Goal: Task Accomplishment & Management: Use online tool/utility

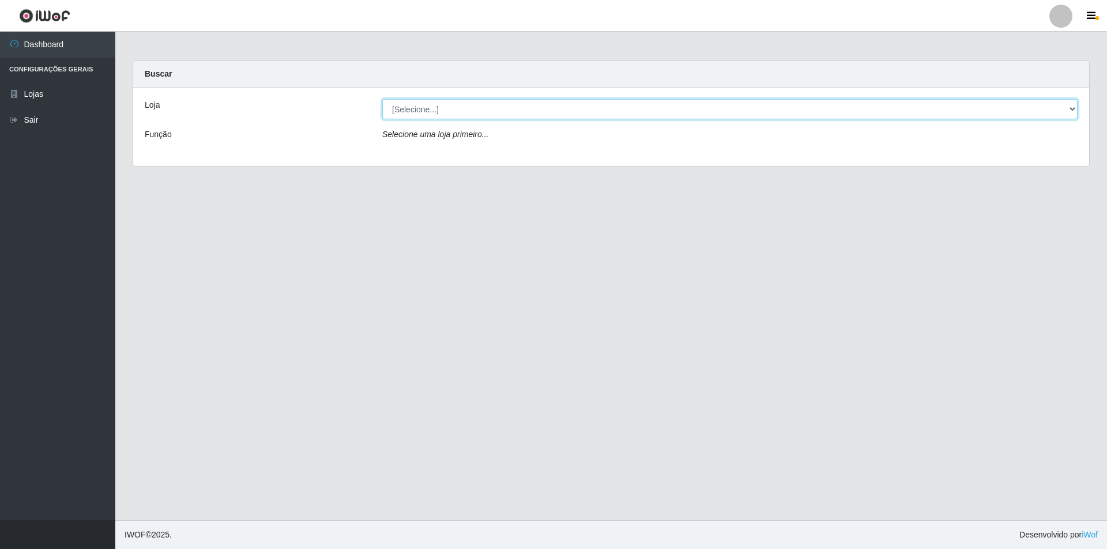
click at [457, 108] on select "[Selecione...] Atacado Vem - Loja 31 [GEOGRAPHIC_DATA]" at bounding box center [729, 109] width 695 height 20
select select "437"
click at [382, 99] on select "[Selecione...] Atacado Vem - Loja 31 [GEOGRAPHIC_DATA]" at bounding box center [729, 109] width 695 height 20
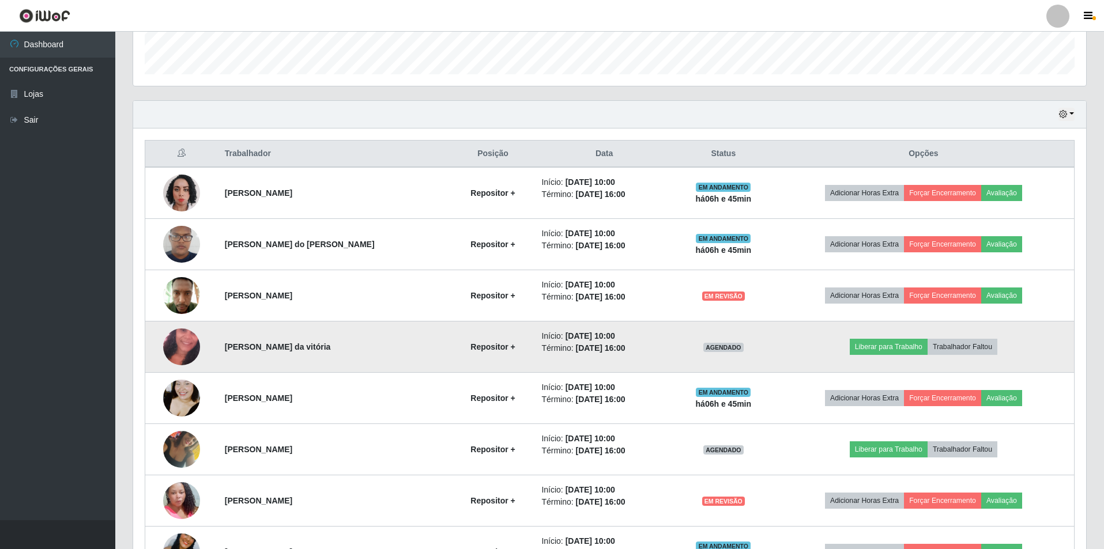
scroll to position [346, 0]
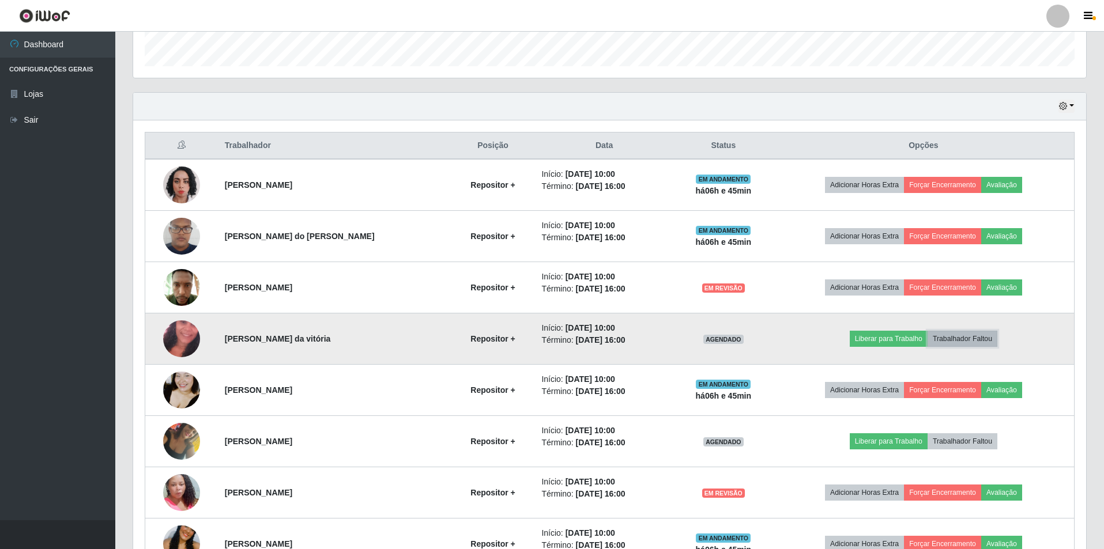
click at [973, 340] on button "Trabalhador Faltou" at bounding box center [962, 339] width 70 height 16
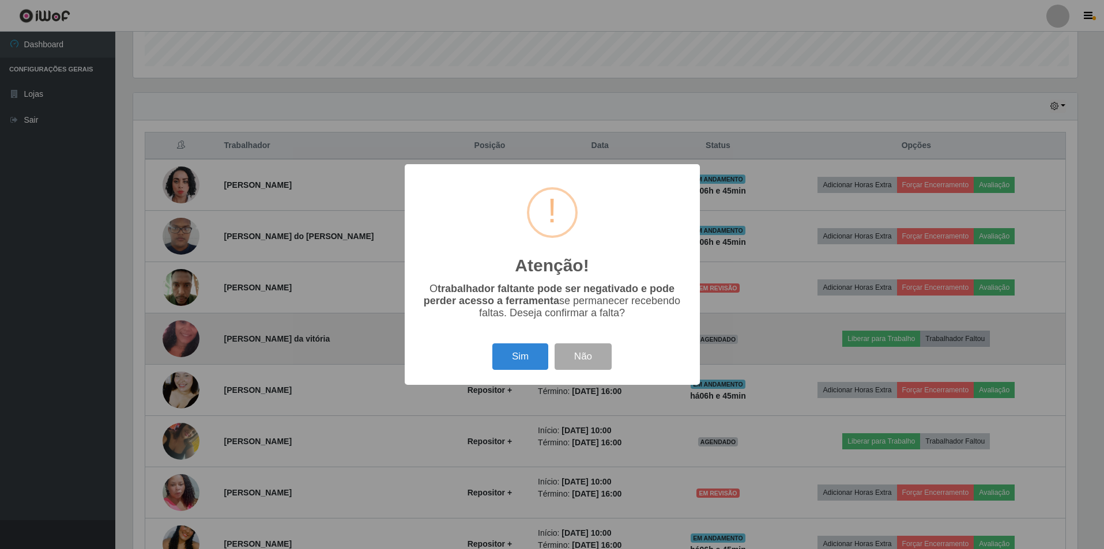
scroll to position [239, 947]
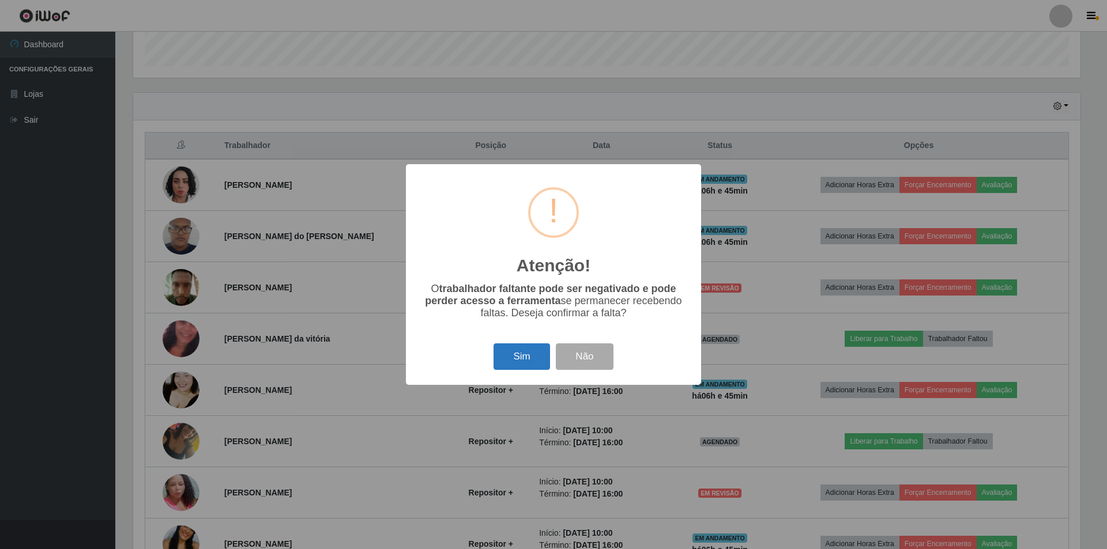
click at [509, 359] on button "Sim" at bounding box center [521, 357] width 56 height 27
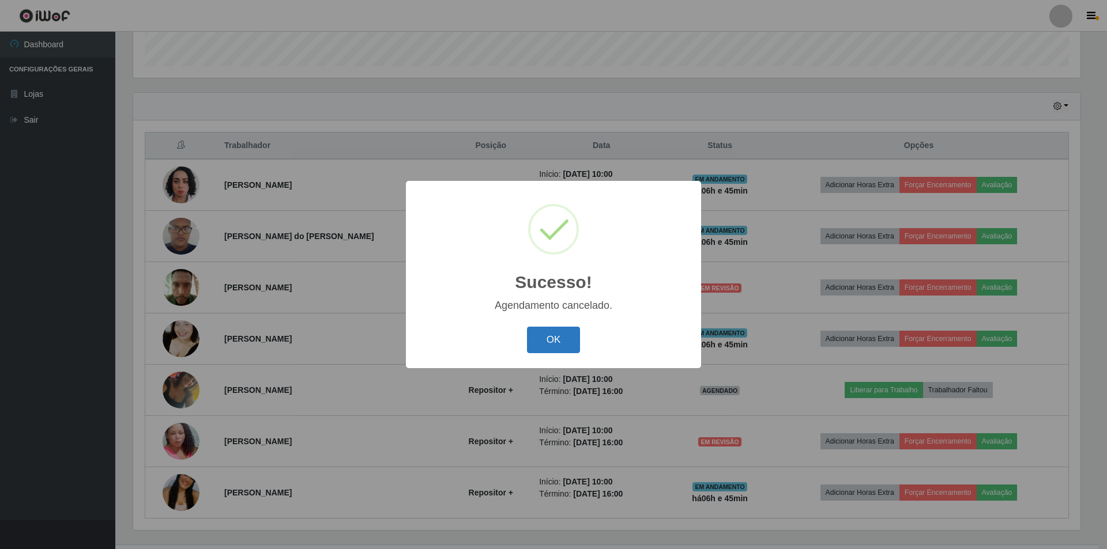
click at [563, 338] on button "OK" at bounding box center [554, 340] width 54 height 27
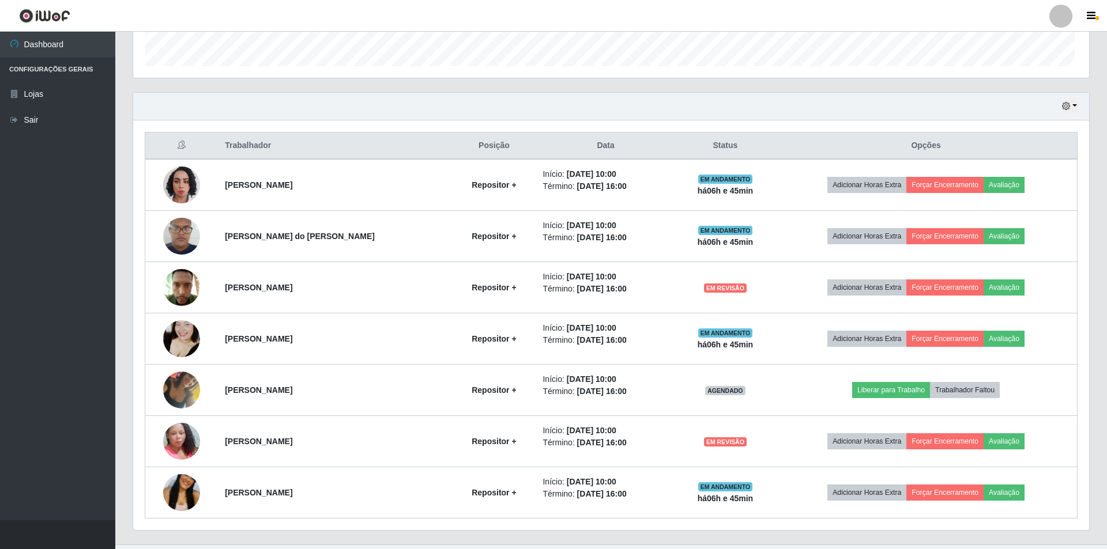
scroll to position [239, 953]
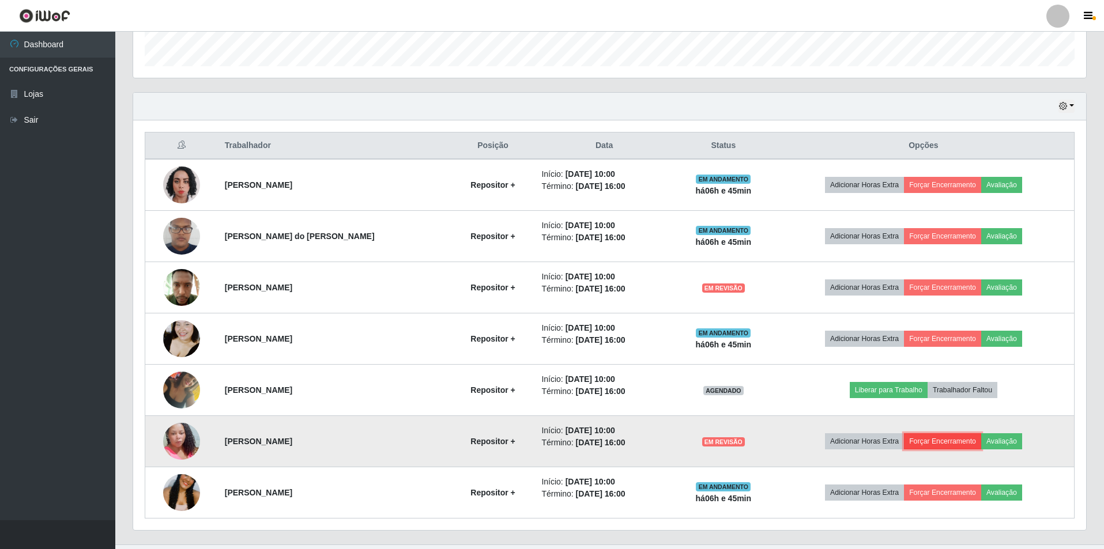
click at [944, 436] on button "Forçar Encerramento" at bounding box center [942, 441] width 77 height 16
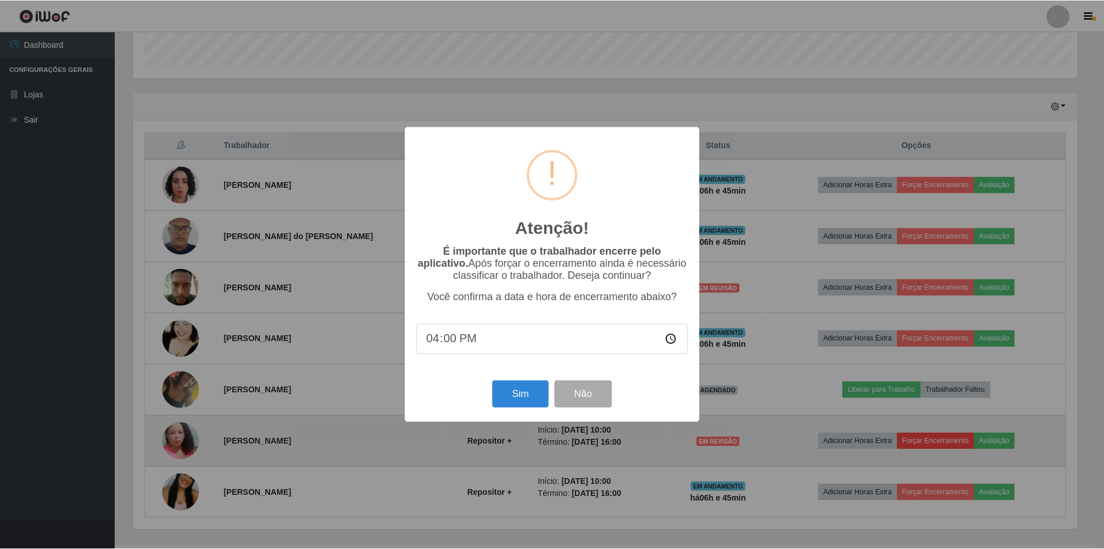
scroll to position [239, 947]
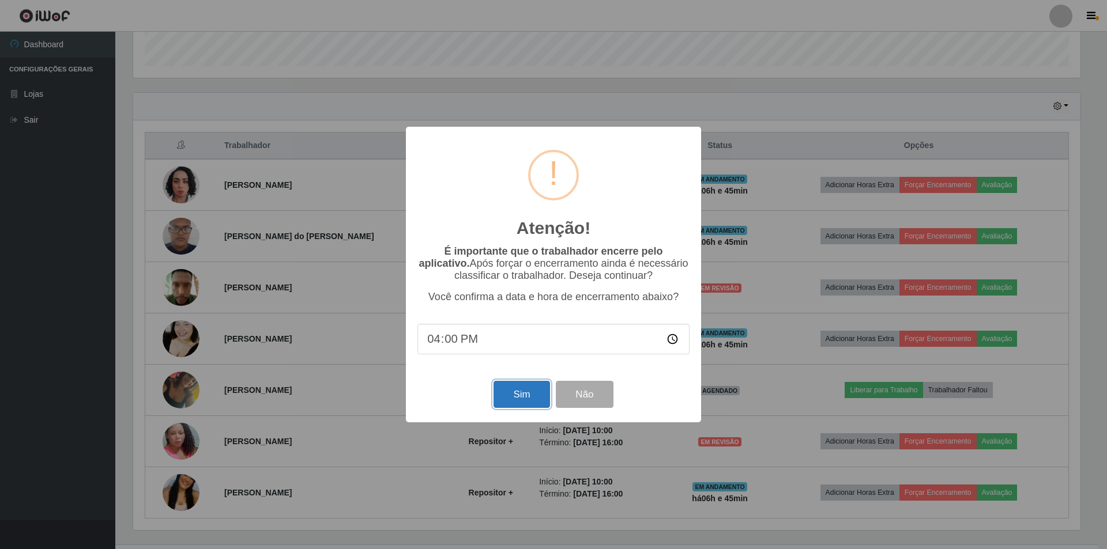
click at [521, 397] on button "Sim" at bounding box center [521, 394] width 56 height 27
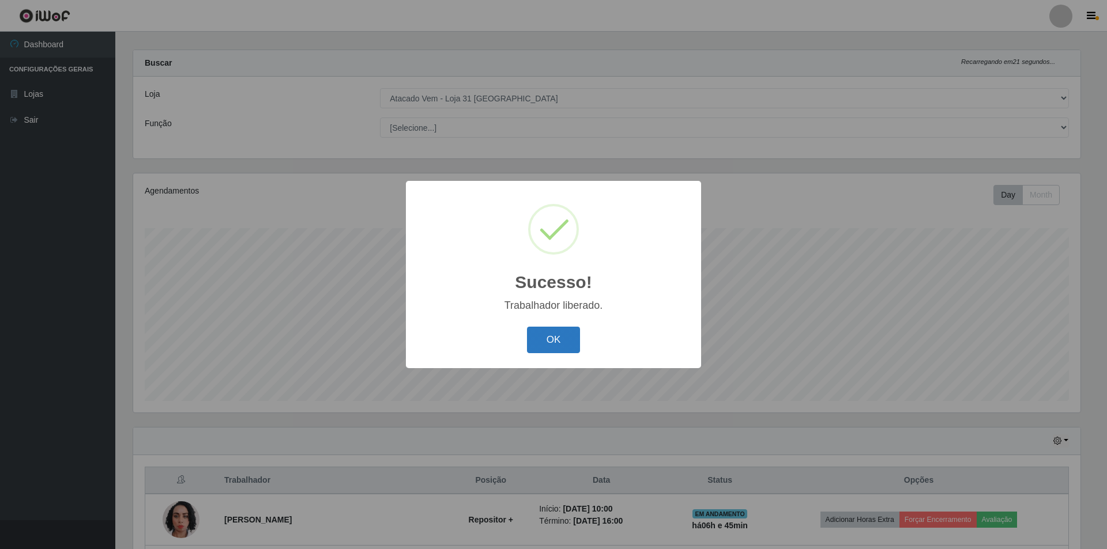
click at [562, 339] on button "OK" at bounding box center [554, 340] width 54 height 27
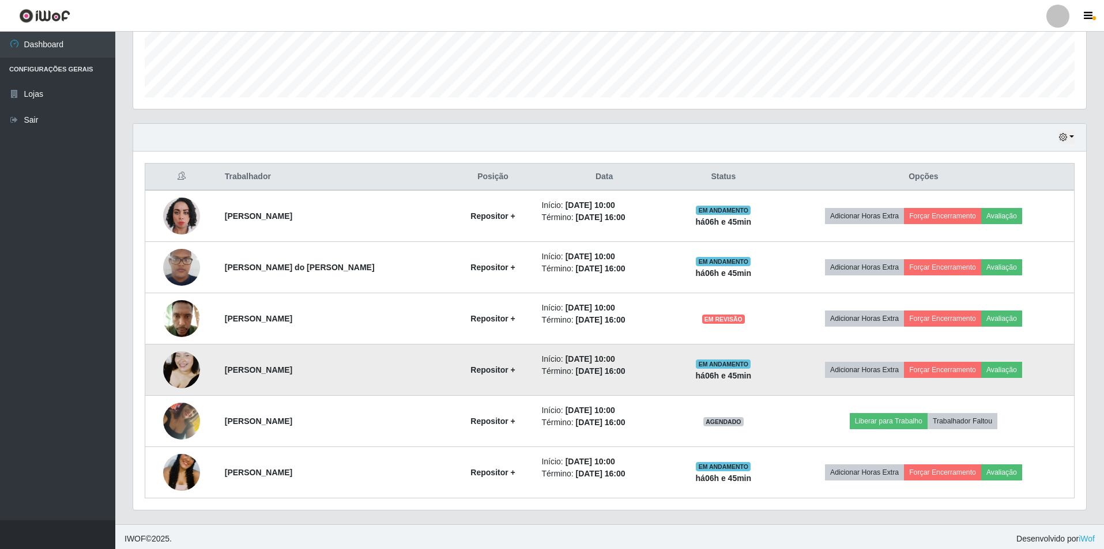
scroll to position [319, 0]
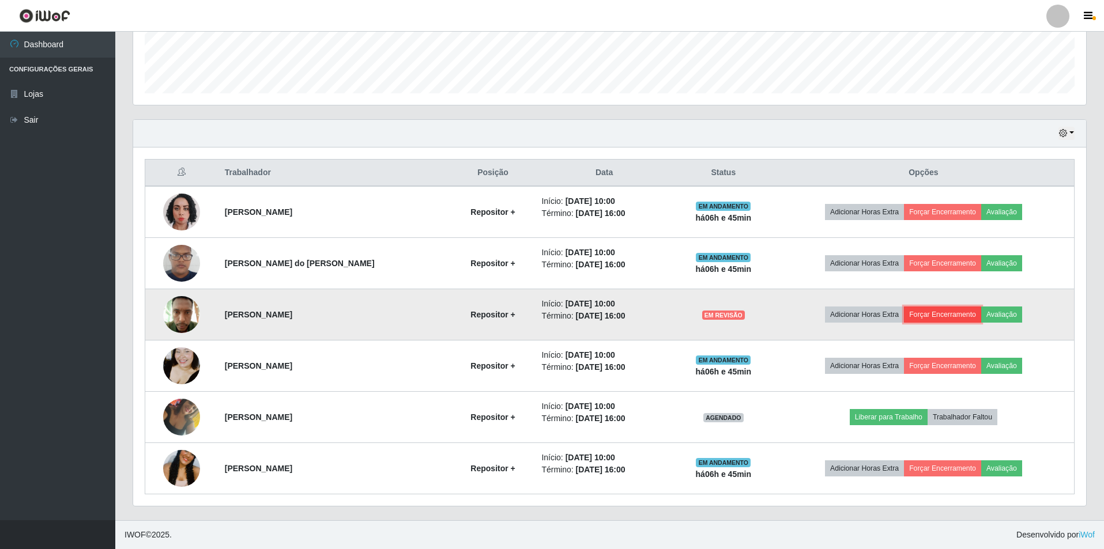
click at [931, 316] on button "Forçar Encerramento" at bounding box center [942, 315] width 77 height 16
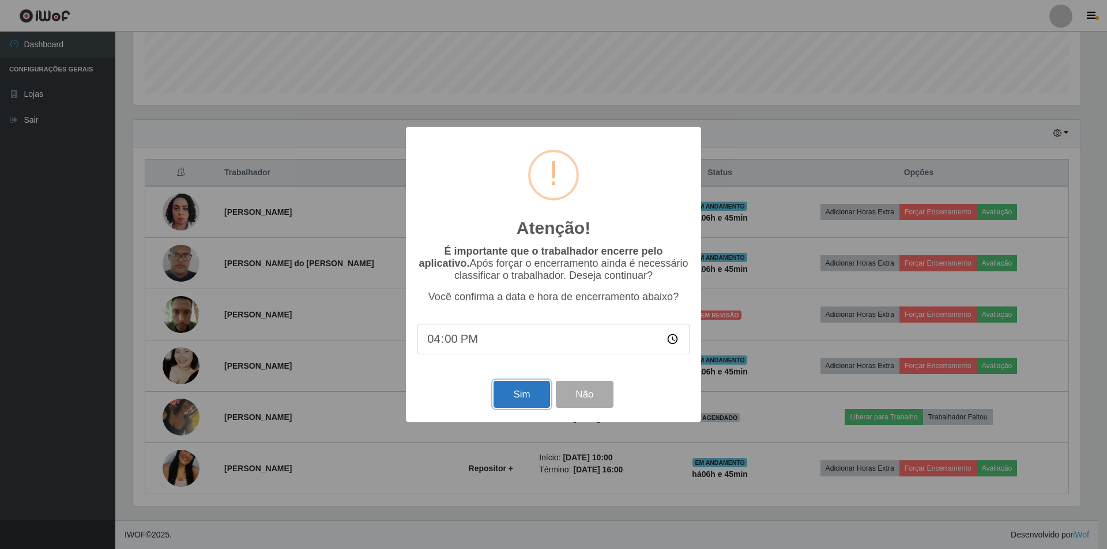
click at [533, 406] on button "Sim" at bounding box center [521, 394] width 56 height 27
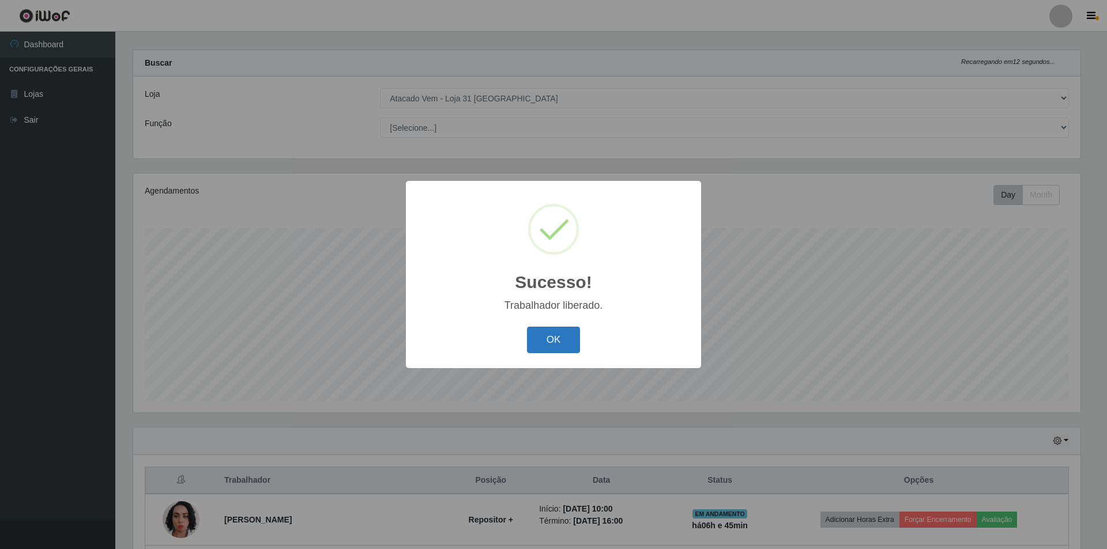
click at [549, 349] on button "OK" at bounding box center [554, 340] width 54 height 27
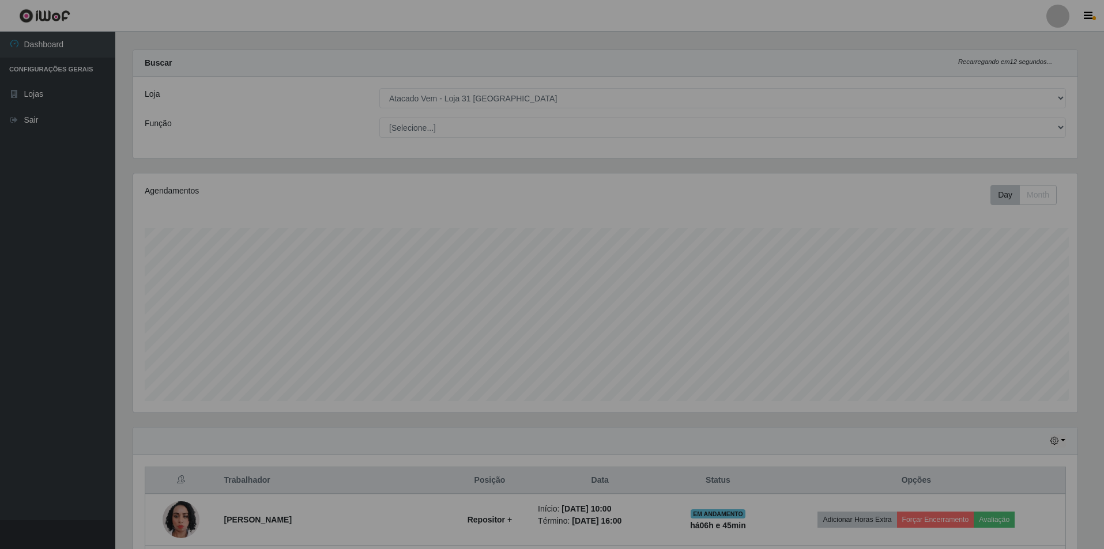
scroll to position [0, 0]
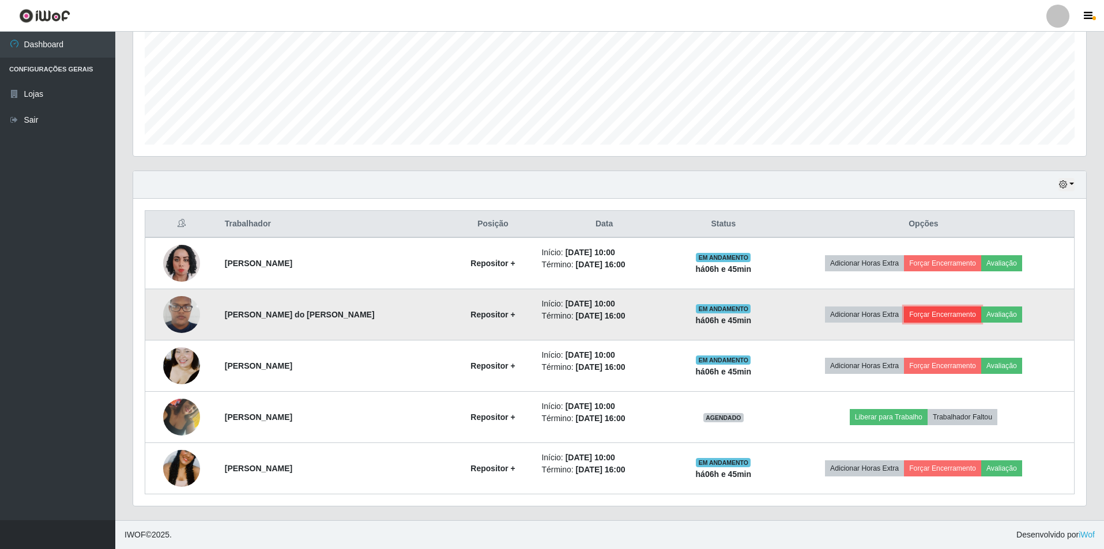
click at [934, 314] on button "Forçar Encerramento" at bounding box center [942, 315] width 77 height 16
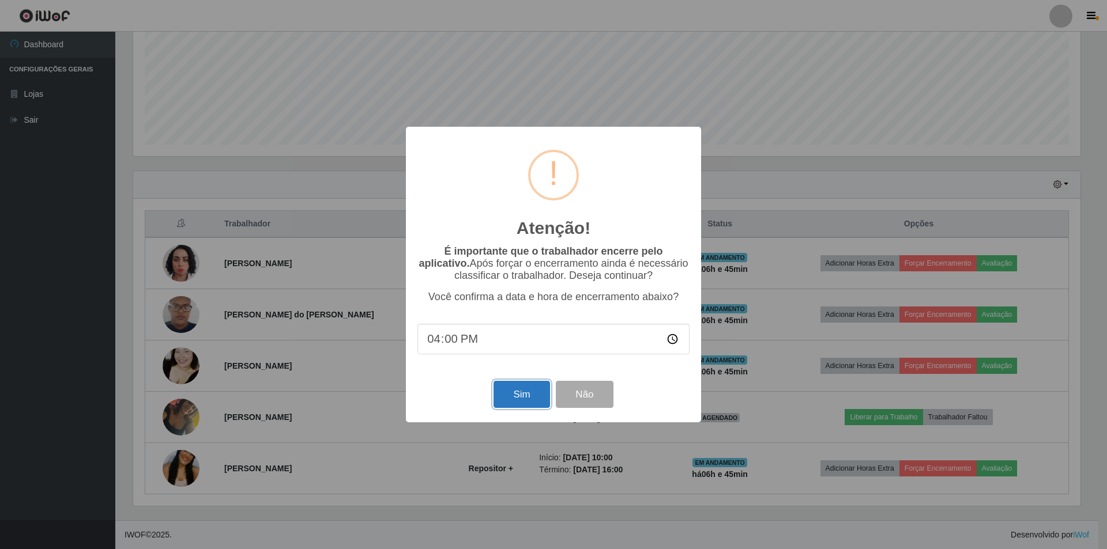
click at [532, 399] on button "Sim" at bounding box center [521, 394] width 56 height 27
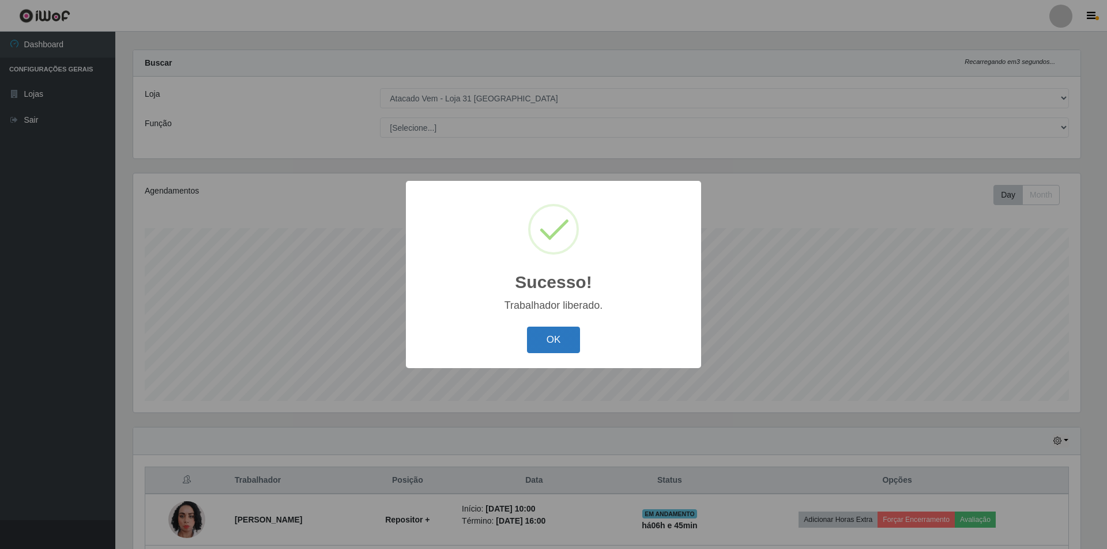
click at [568, 341] on button "OK" at bounding box center [554, 340] width 54 height 27
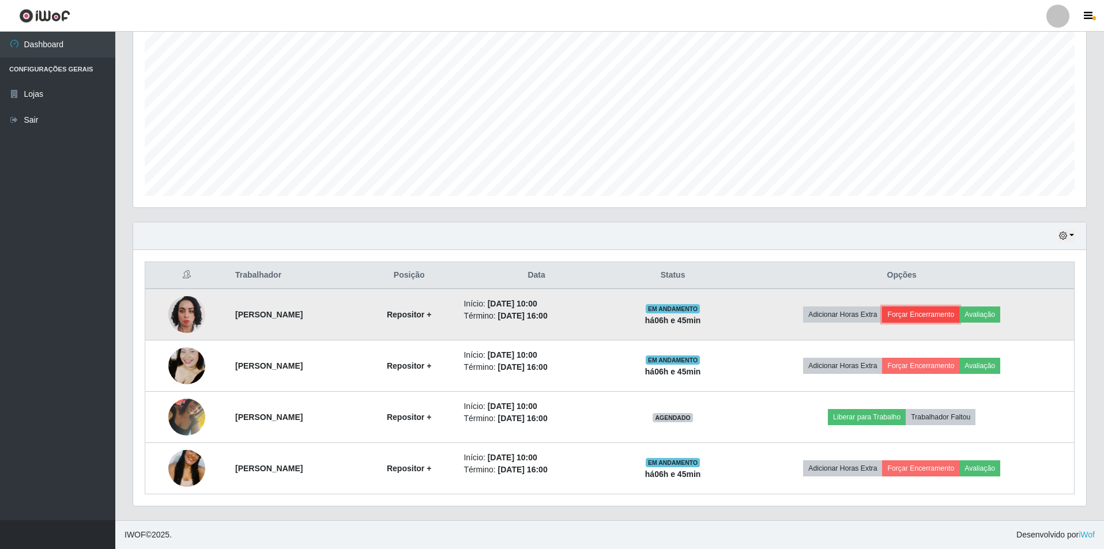
click at [934, 311] on button "Forçar Encerramento" at bounding box center [920, 315] width 77 height 16
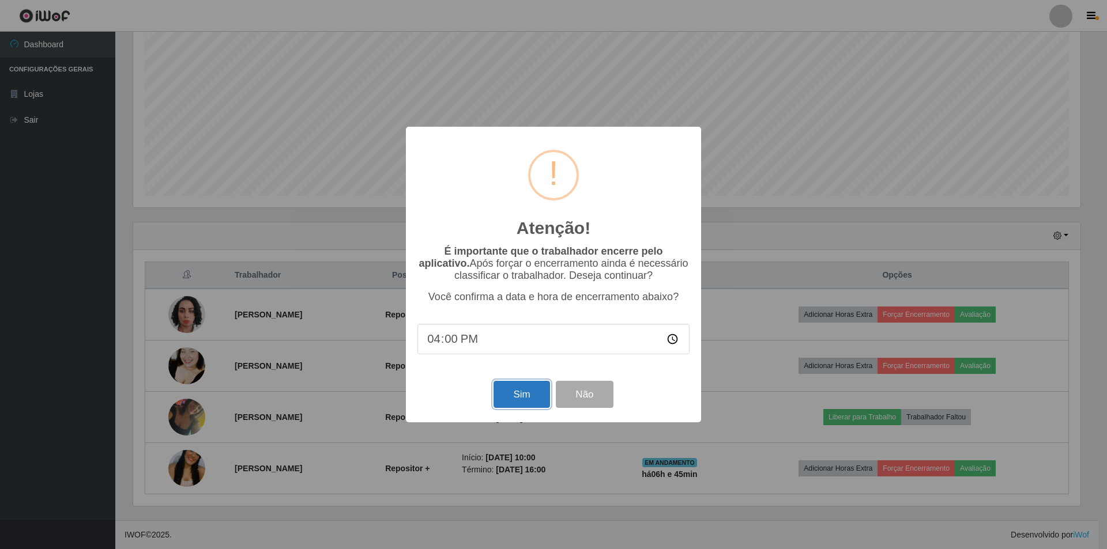
click at [537, 405] on button "Sim" at bounding box center [521, 394] width 56 height 27
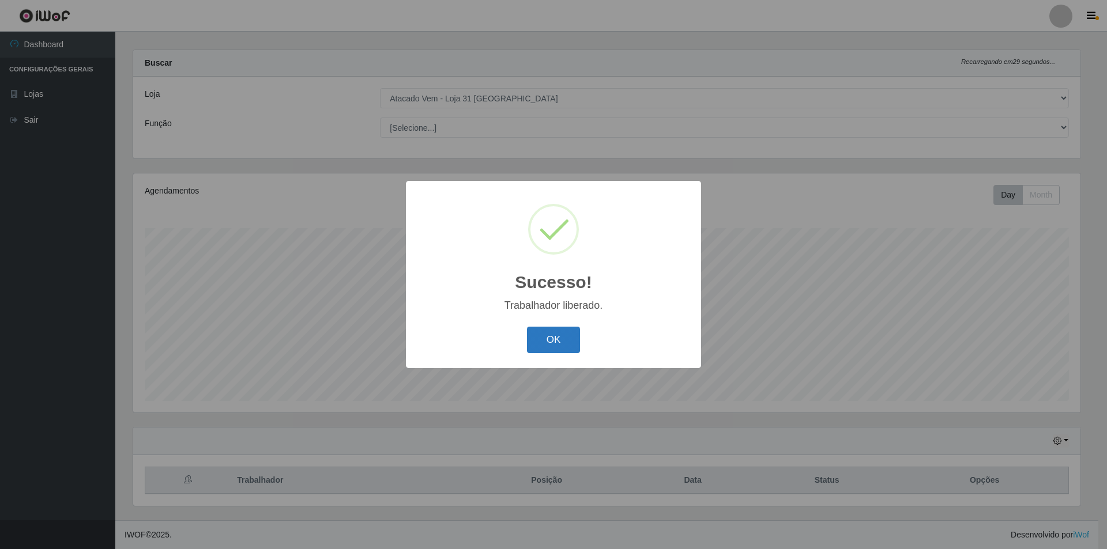
click at [568, 344] on button "OK" at bounding box center [554, 340] width 54 height 27
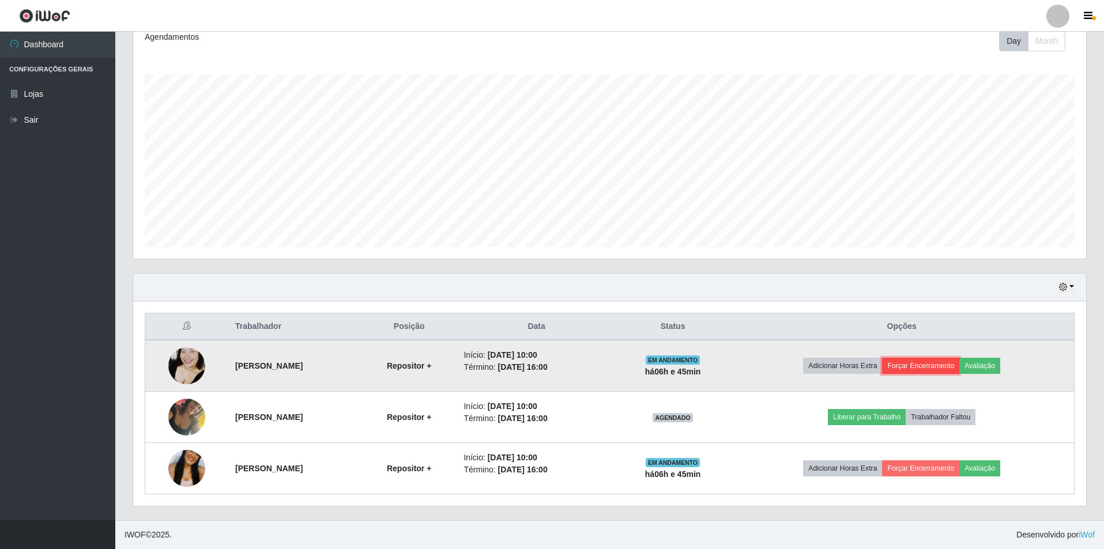
click at [926, 367] on button "Forçar Encerramento" at bounding box center [920, 366] width 77 height 16
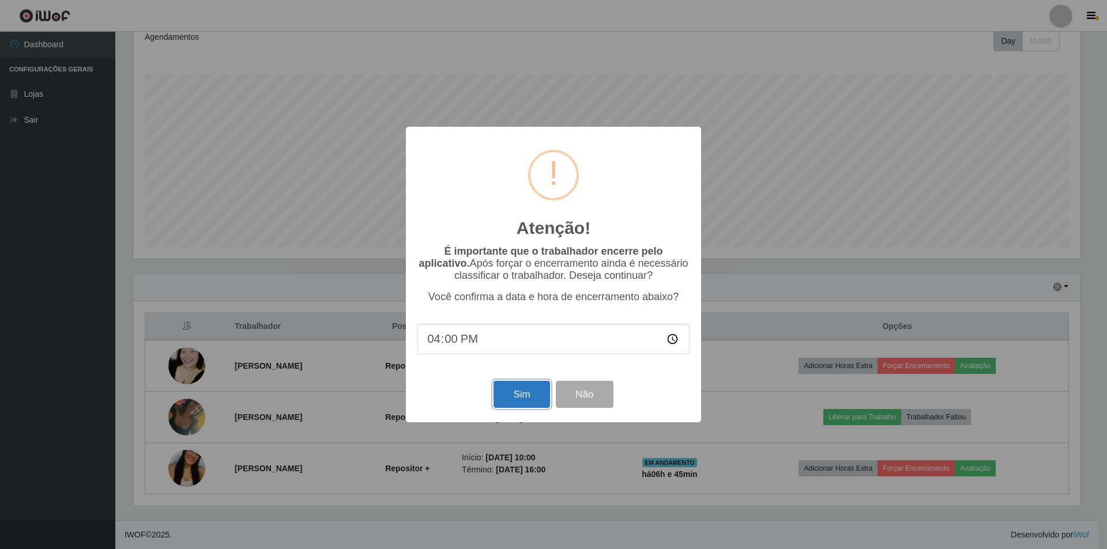
click at [533, 399] on button "Sim" at bounding box center [521, 394] width 56 height 27
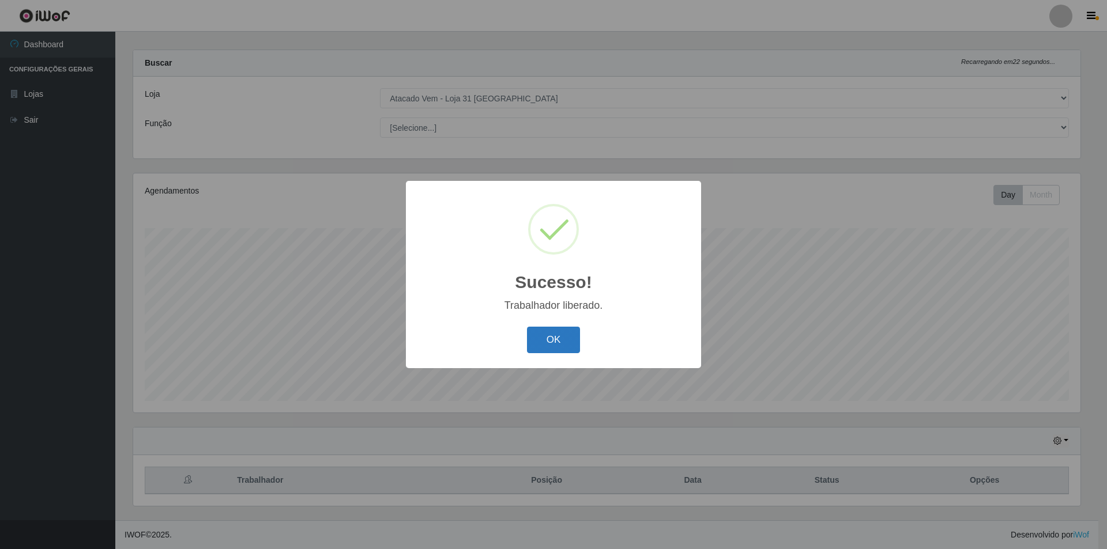
click at [545, 338] on button "OK" at bounding box center [554, 340] width 54 height 27
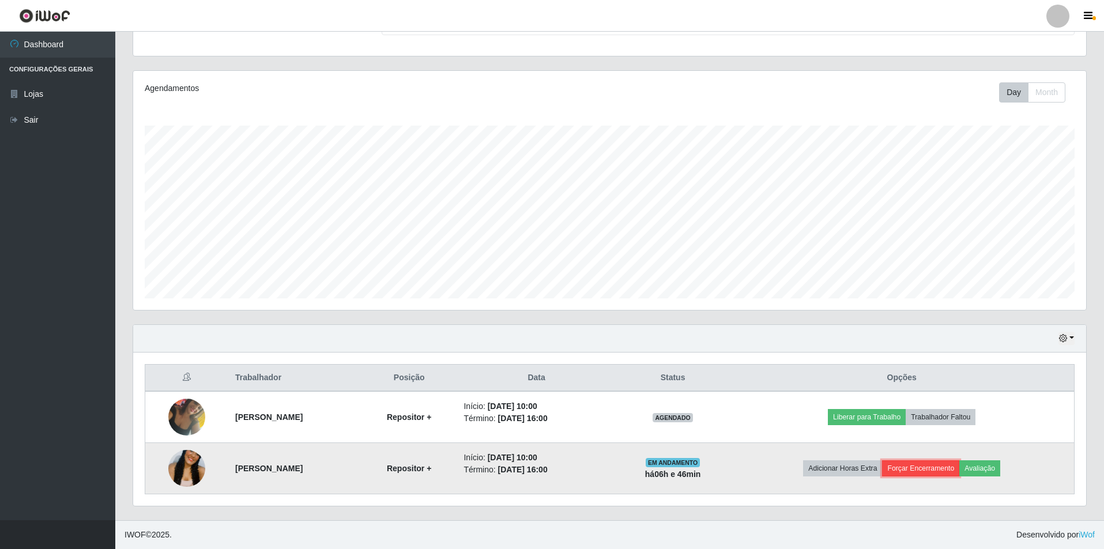
click at [937, 467] on button "Forçar Encerramento" at bounding box center [920, 469] width 77 height 16
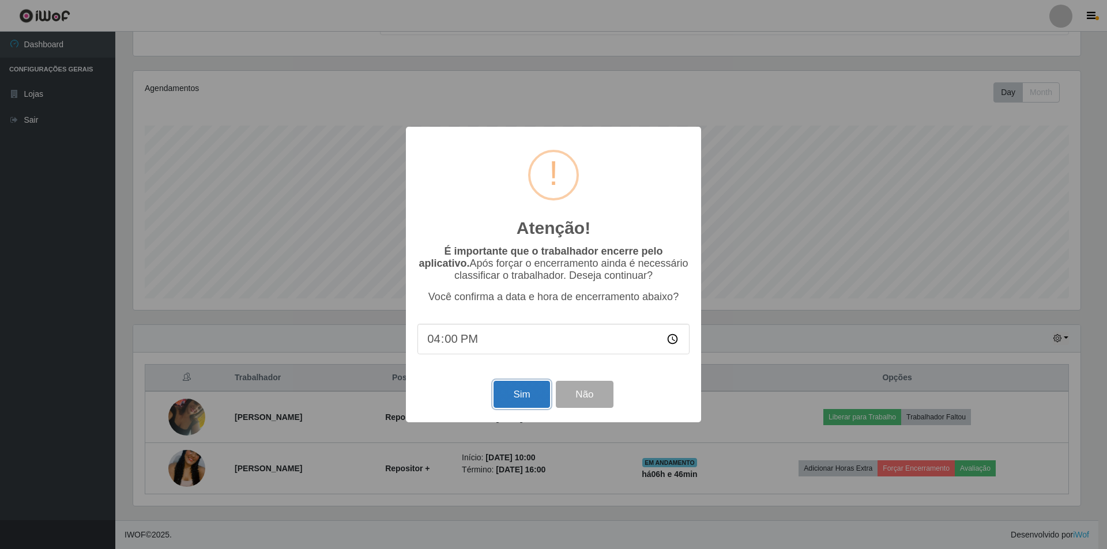
click at [523, 404] on button "Sim" at bounding box center [521, 394] width 56 height 27
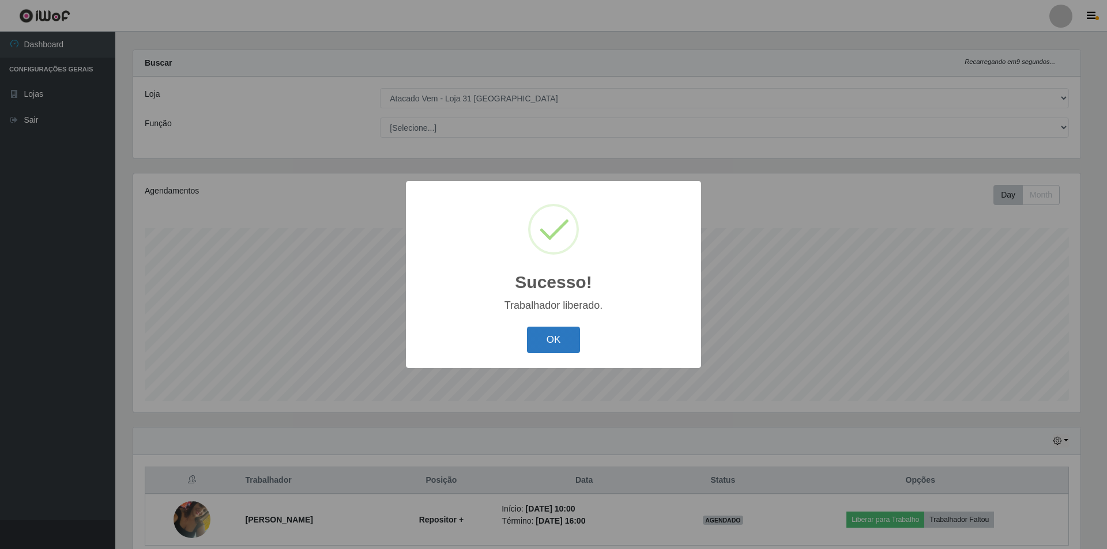
click at [547, 338] on button "OK" at bounding box center [554, 340] width 54 height 27
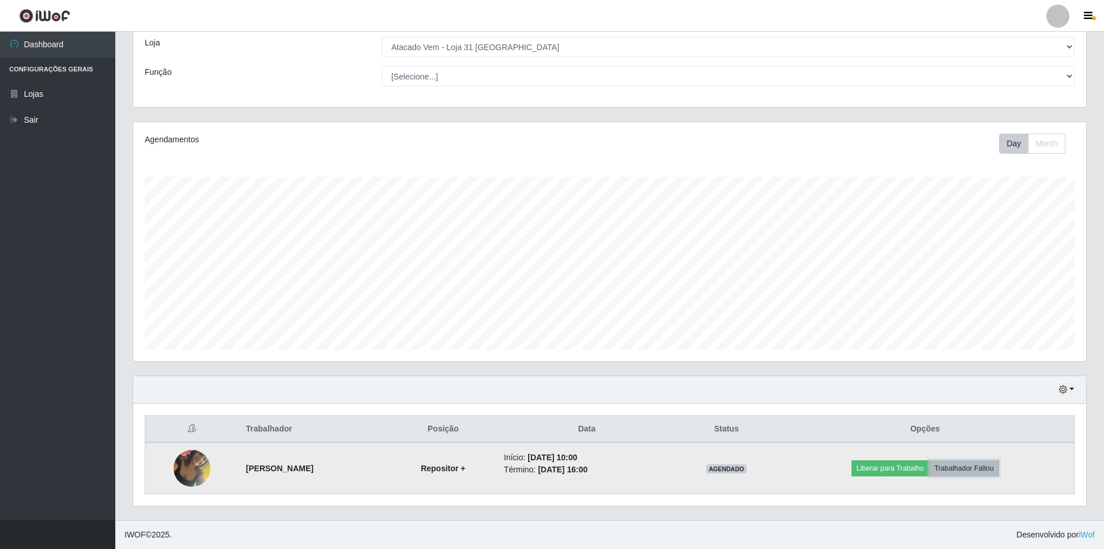
click at [954, 466] on button "Trabalhador Faltou" at bounding box center [964, 469] width 70 height 16
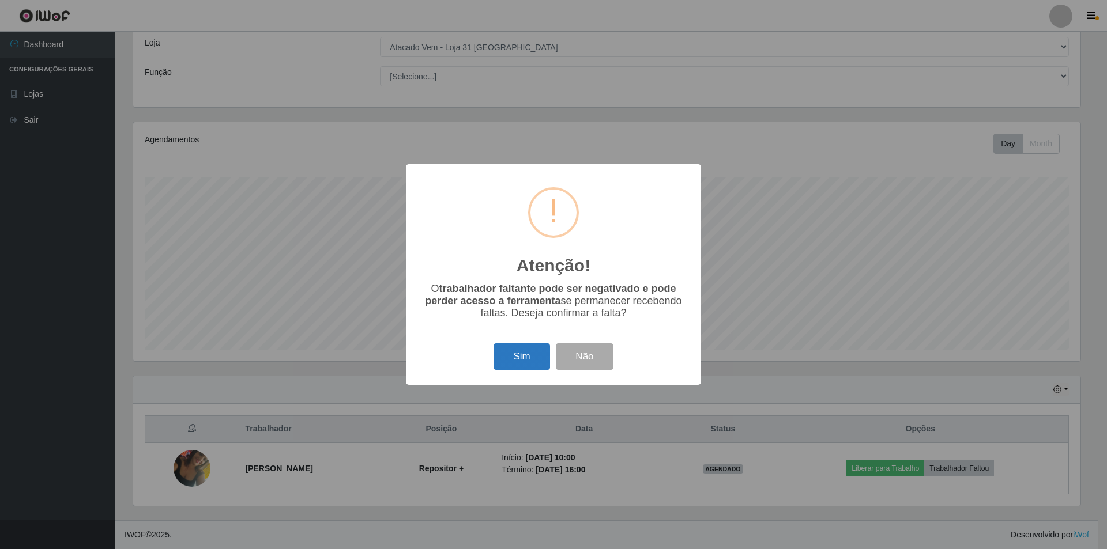
click at [509, 356] on button "Sim" at bounding box center [521, 357] width 56 height 27
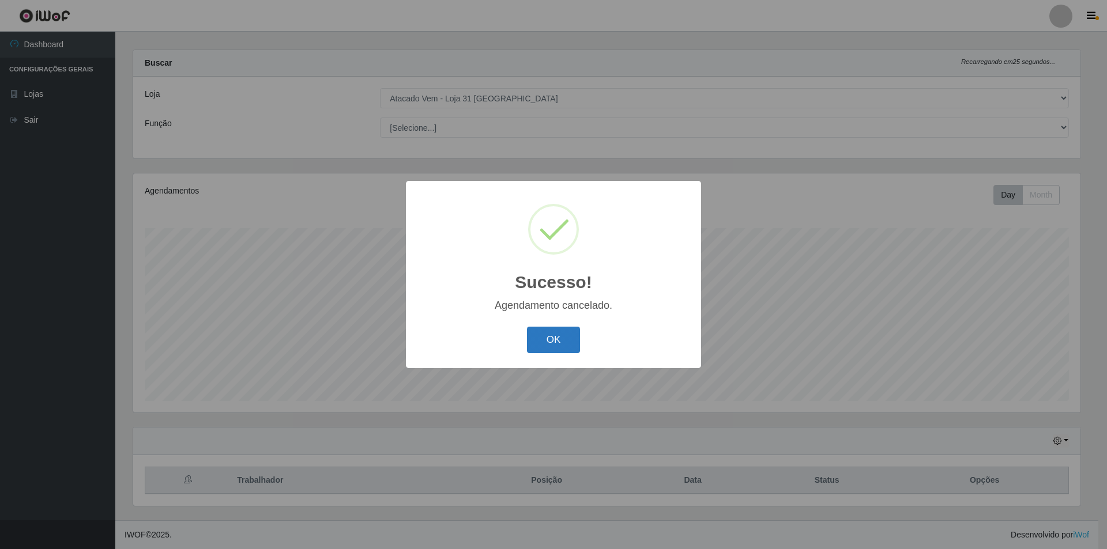
click at [538, 345] on button "OK" at bounding box center [554, 340] width 54 height 27
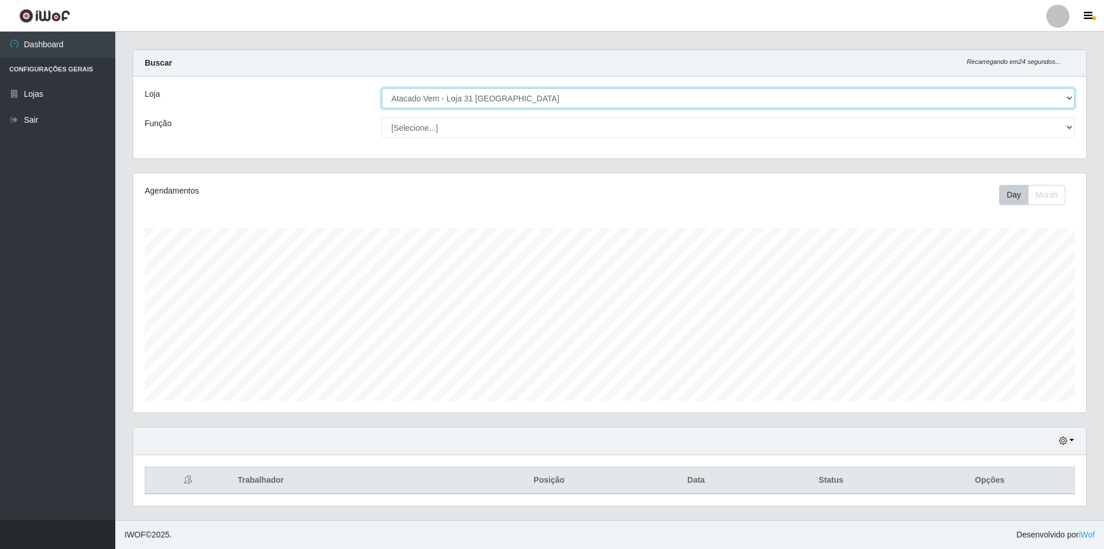
click at [519, 101] on select "[Selecione...] Atacado Vem - Loja 31 [GEOGRAPHIC_DATA]" at bounding box center [728, 98] width 693 height 20
click at [382, 88] on select "[Selecione...] Atacado Vem - Loja 31 [GEOGRAPHIC_DATA]" at bounding box center [728, 98] width 693 height 20
